Goal: Task Accomplishment & Management: Manage account settings

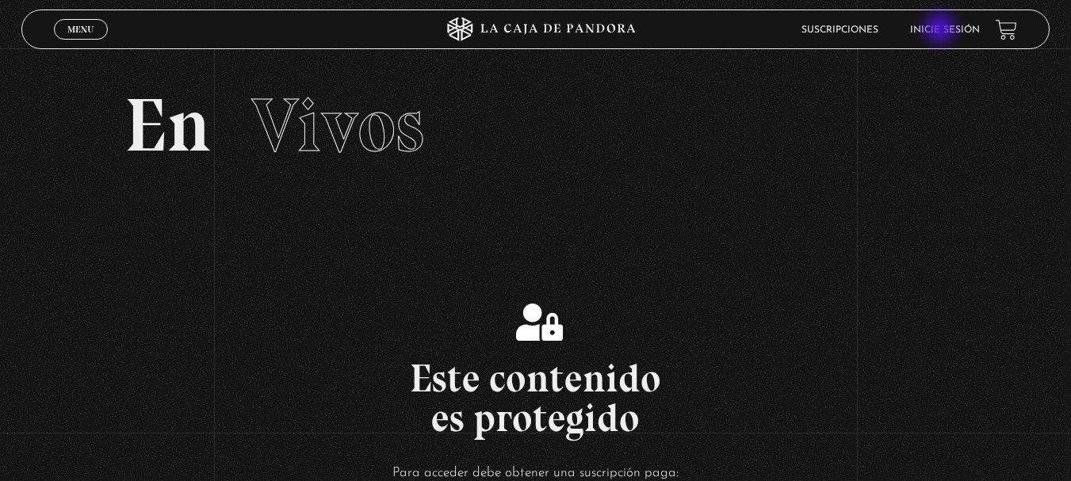
click at [942, 30] on link "Inicie sesión" at bounding box center [945, 30] width 70 height 10
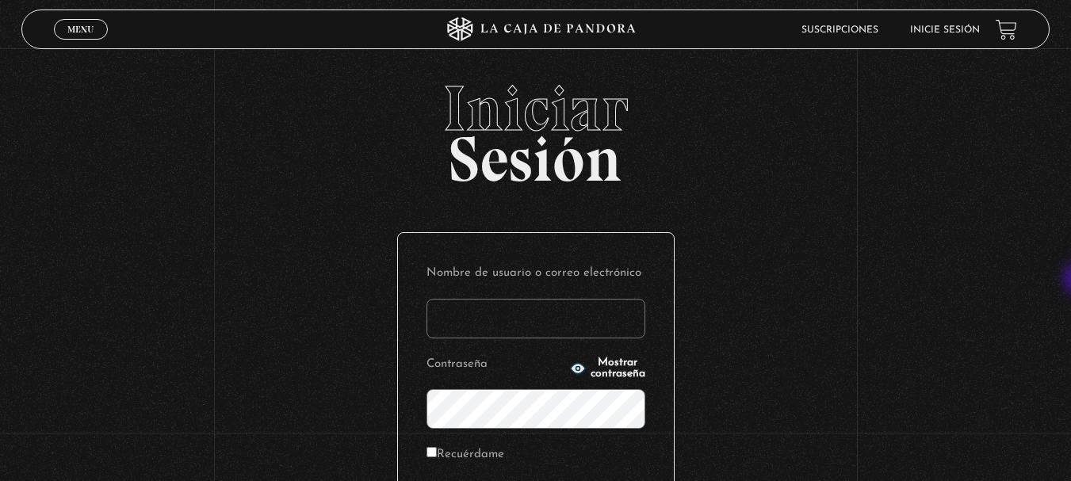
type input "[EMAIL_ADDRESS][DOMAIN_NAME]"
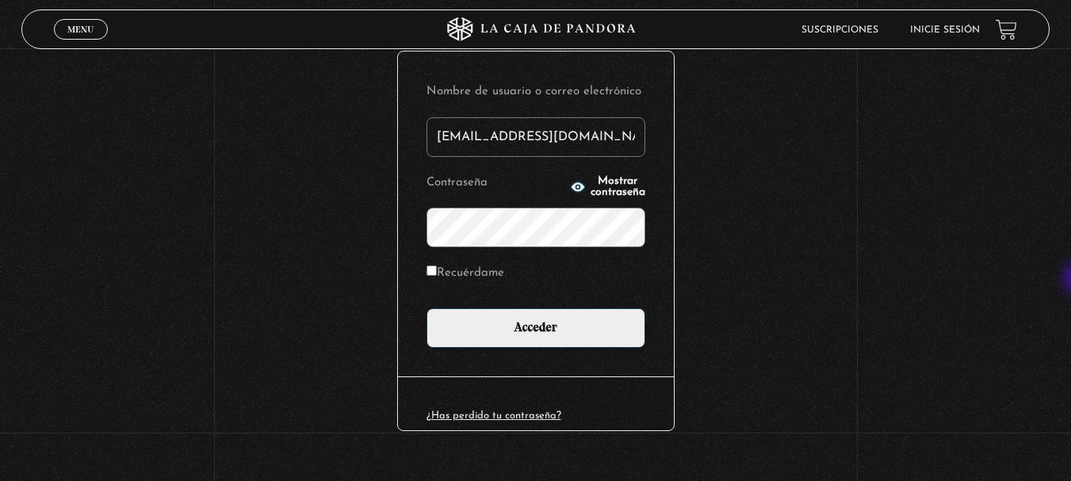
scroll to position [211, 0]
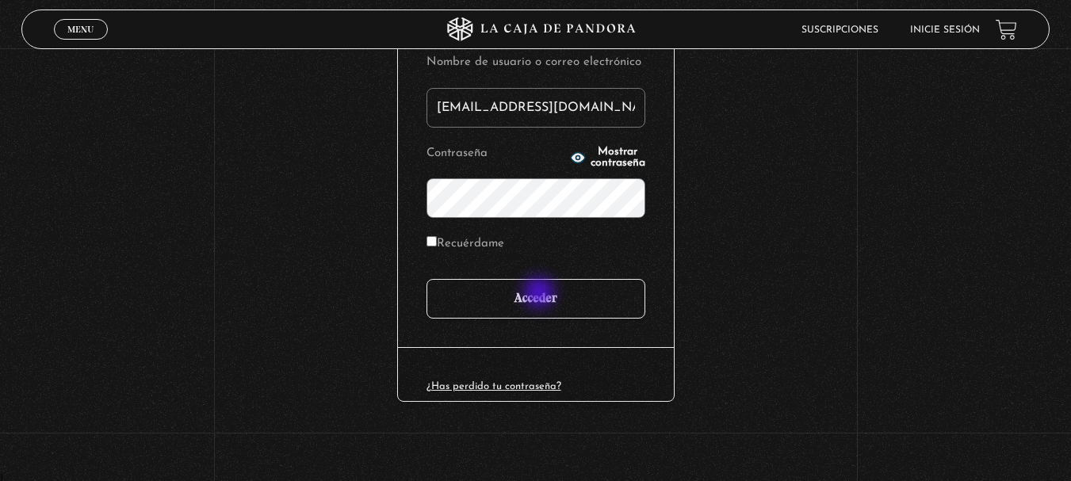
click at [541, 294] on input "Acceder" at bounding box center [536, 299] width 219 height 40
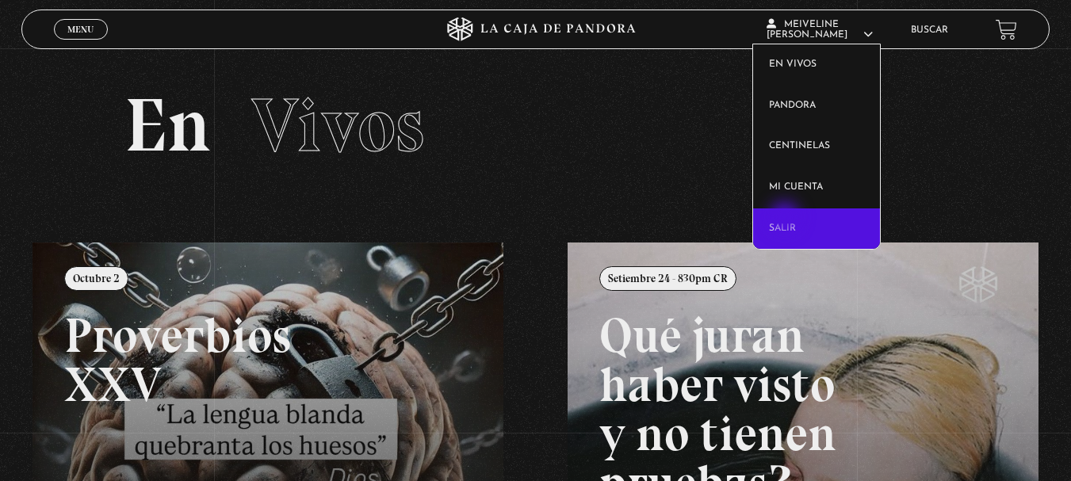
click at [787, 219] on link "Salir" at bounding box center [816, 229] width 127 height 41
